Goal: Task Accomplishment & Management: Manage account settings

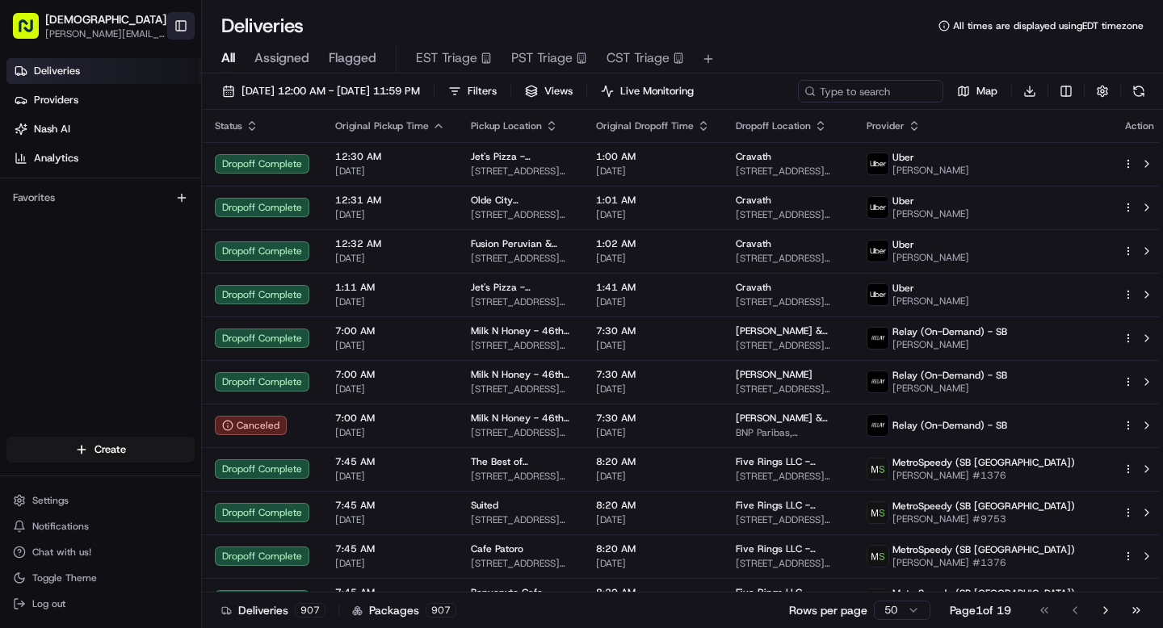
click at [182, 25] on button "Toggle Sidebar" at bounding box center [180, 25] width 27 height 27
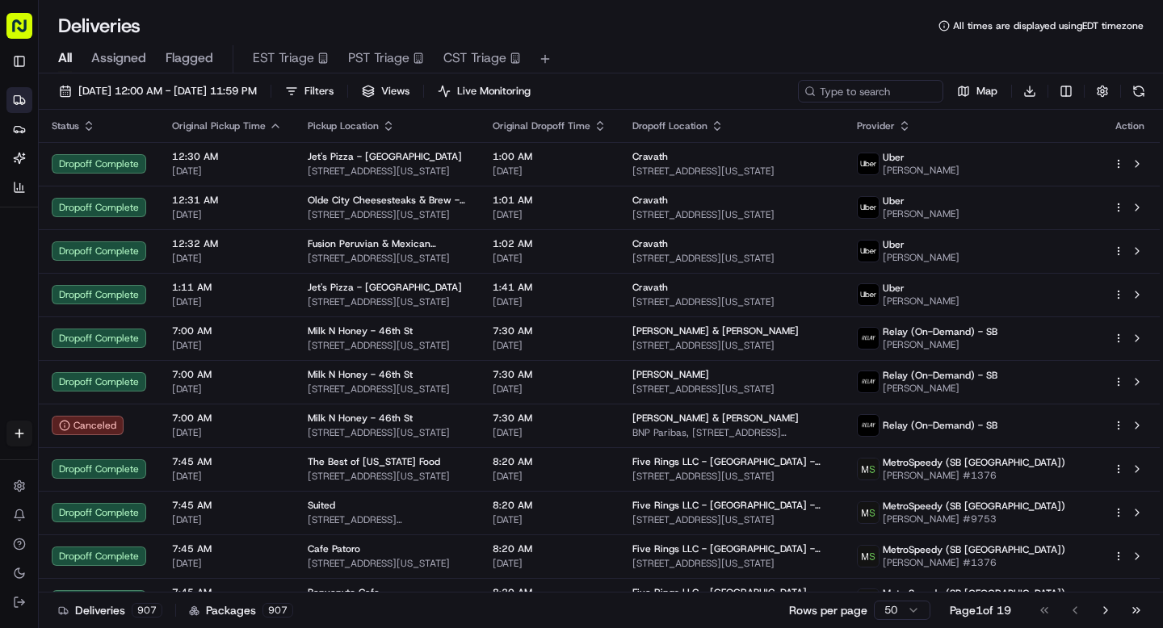
click at [18, 27] on rect "button" at bounding box center [19, 26] width 26 height 26
click at [17, 491] on icon at bounding box center [19, 486] width 13 height 13
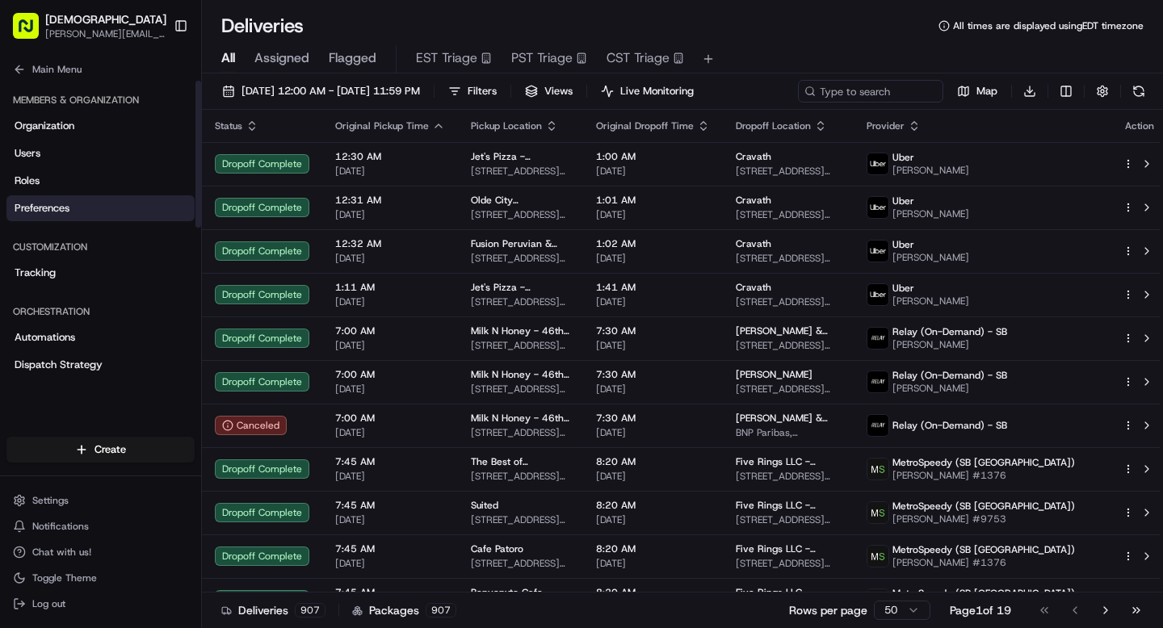
click at [89, 212] on link "Preferences" at bounding box center [100, 208] width 188 height 26
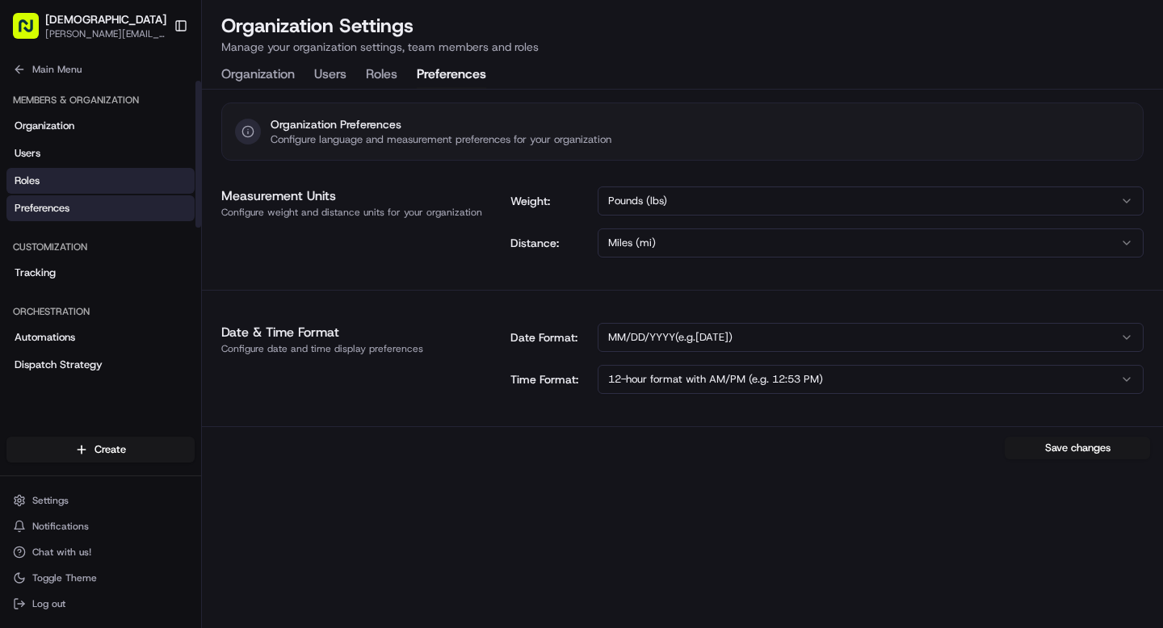
click at [71, 173] on link "Roles" at bounding box center [100, 181] width 188 height 26
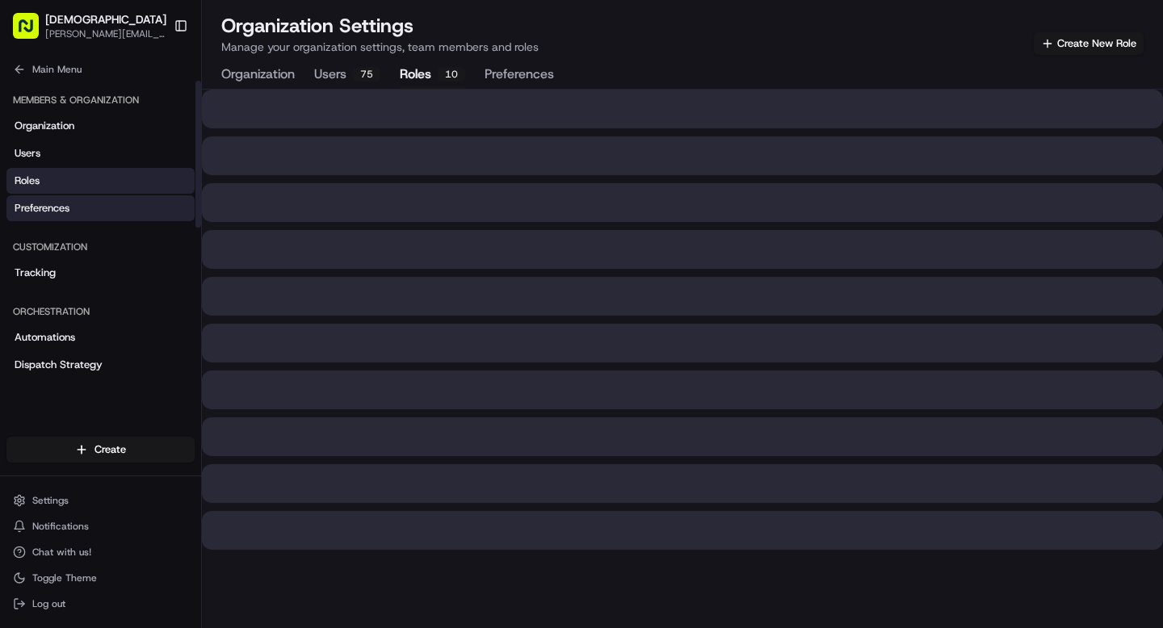
click at [57, 209] on span "Preferences" at bounding box center [42, 208] width 55 height 15
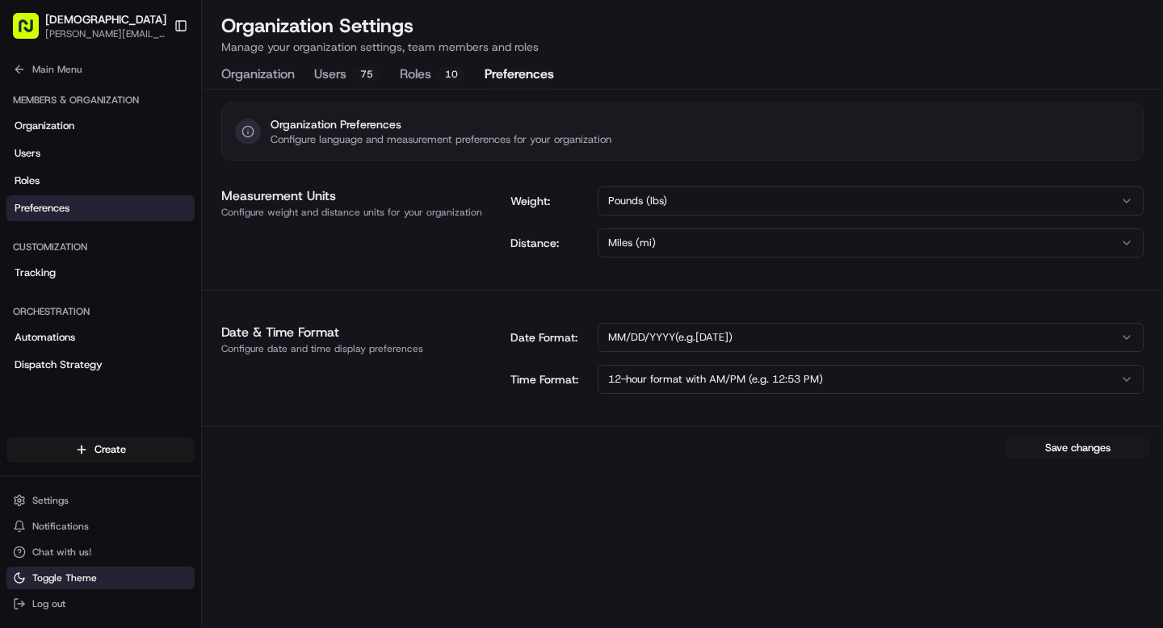
click at [109, 581] on button "Toggle Theme" at bounding box center [100, 578] width 188 height 23
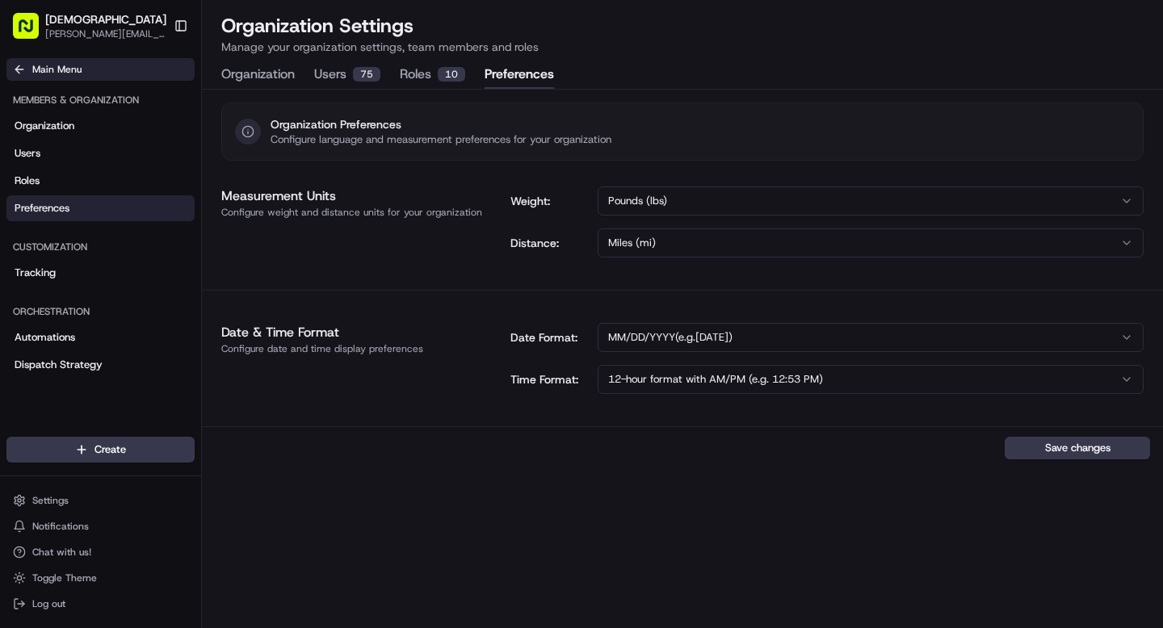
click at [58, 65] on span "Main Menu" at bounding box center [56, 69] width 49 height 13
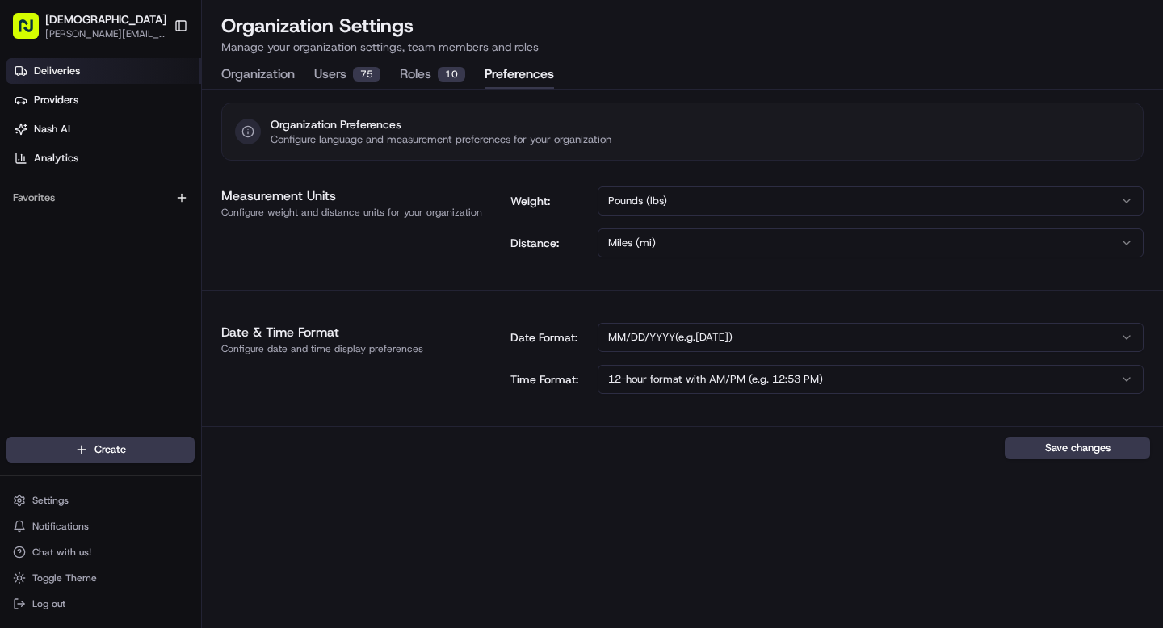
click at [56, 73] on span "Deliveries" at bounding box center [57, 71] width 46 height 15
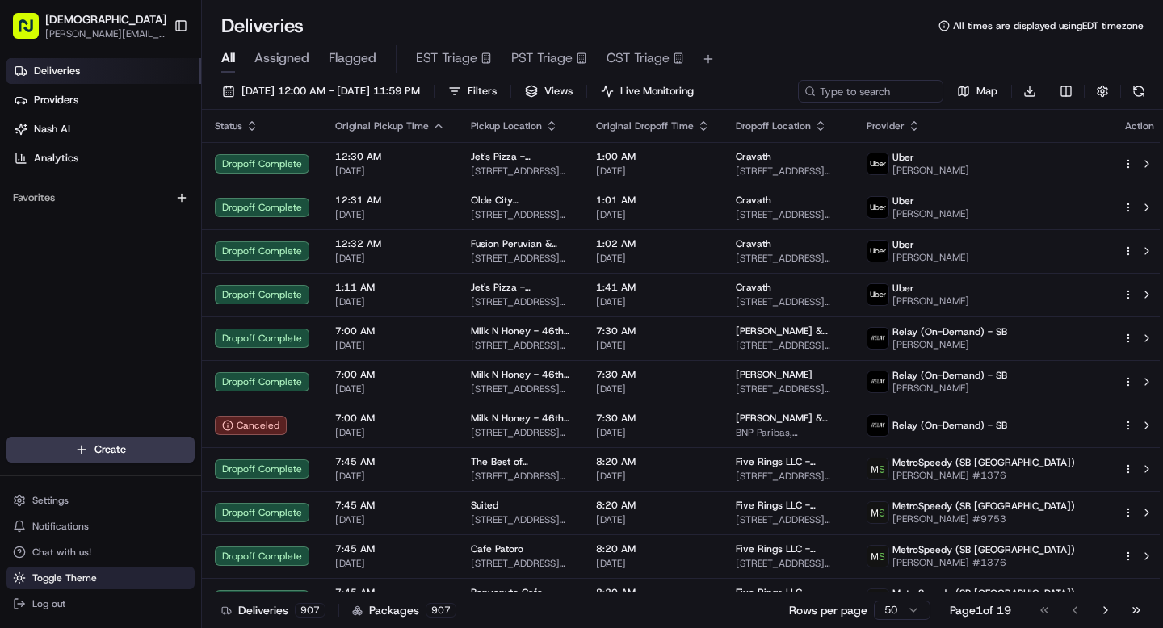
click at [52, 578] on span "Toggle Theme" at bounding box center [64, 578] width 65 height 13
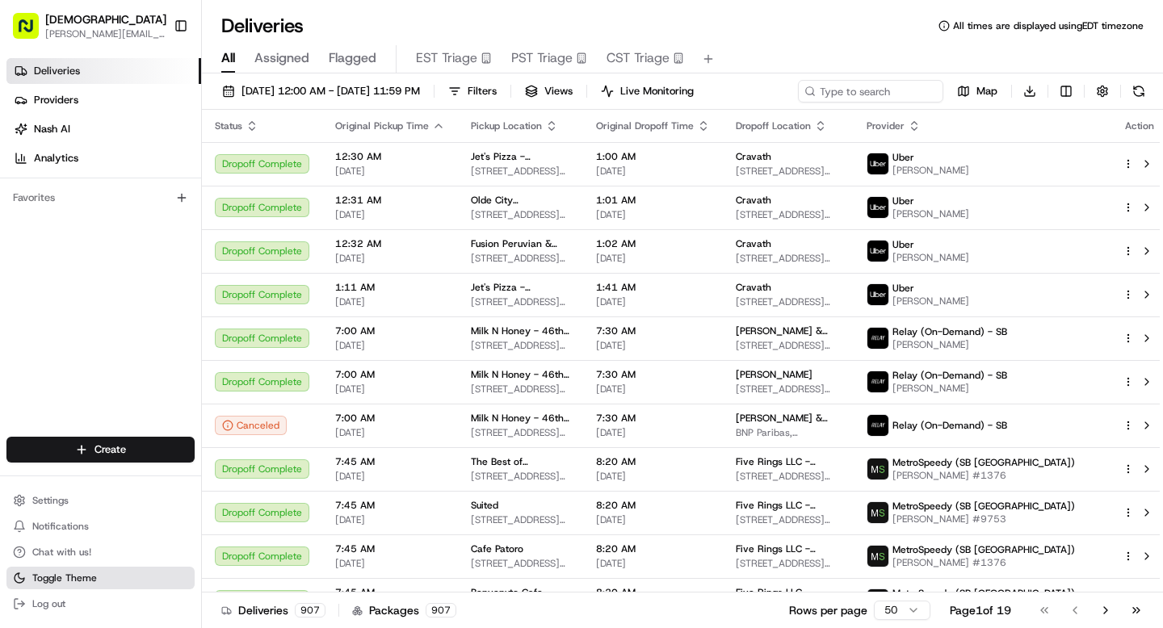
click at [90, 575] on span "Toggle Theme" at bounding box center [64, 578] width 65 height 13
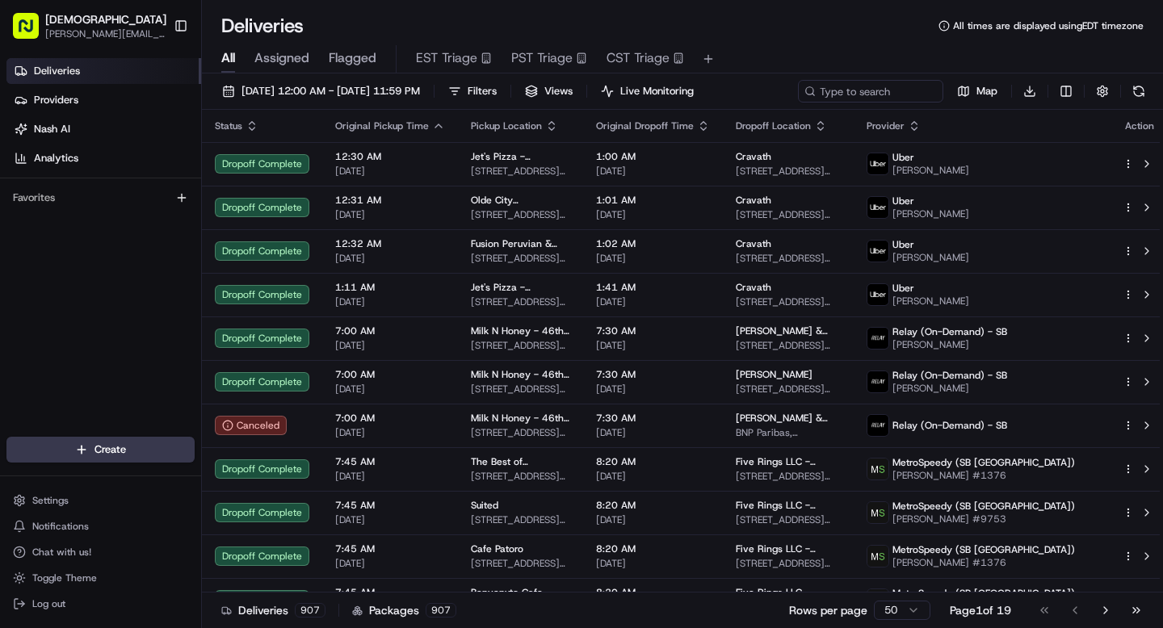
click at [57, 66] on span "Deliveries" at bounding box center [57, 71] width 46 height 15
click at [43, 576] on span "Toggle Theme" at bounding box center [64, 578] width 65 height 13
